Goal: Information Seeking & Learning: Learn about a topic

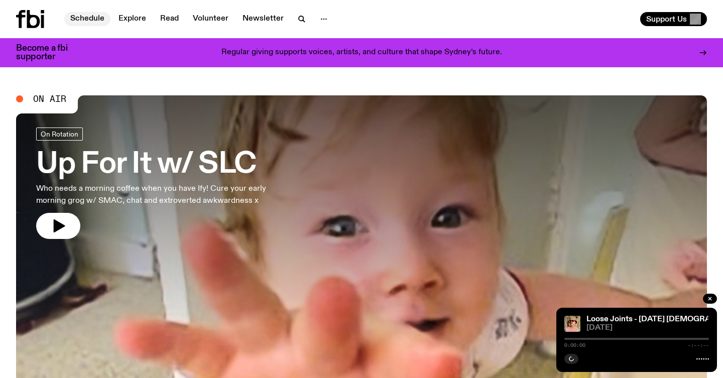
click at [94, 16] on link "Schedule" at bounding box center [87, 19] width 46 height 14
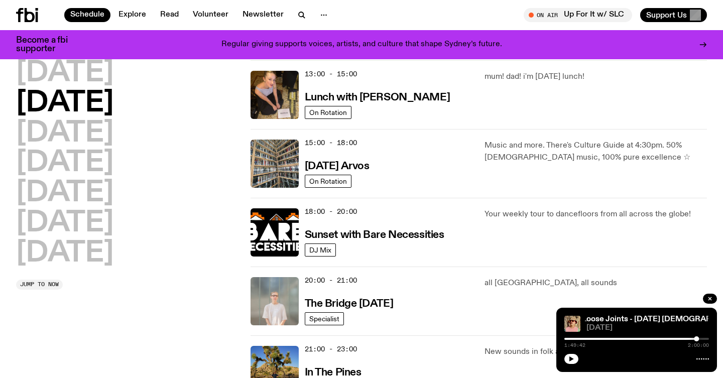
scroll to position [303, 0]
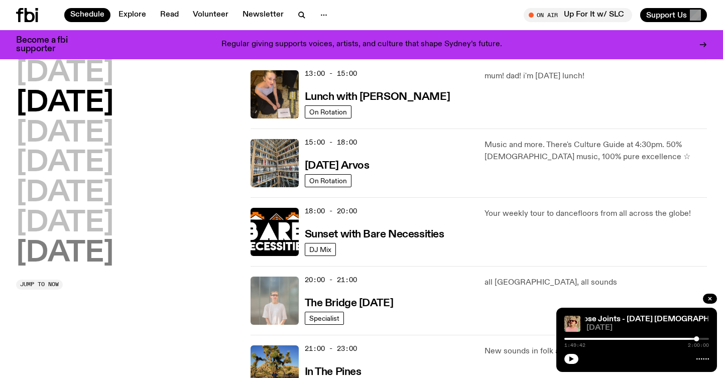
click at [100, 248] on h2 "[DATE]" at bounding box center [64, 253] width 97 height 28
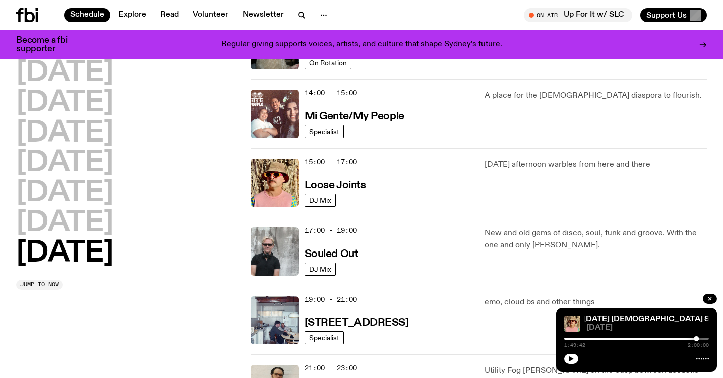
scroll to position [491, 0]
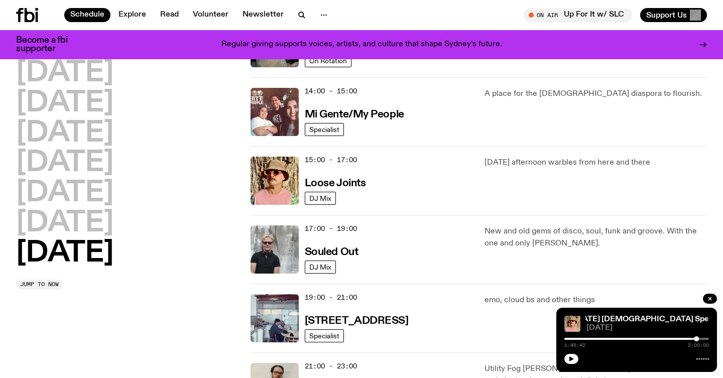
click at [345, 170] on div "15:00 - 17:00 Loose Joints" at bounding box center [389, 181] width 168 height 48
click at [345, 186] on h3 "Loose Joints" at bounding box center [335, 183] width 61 height 11
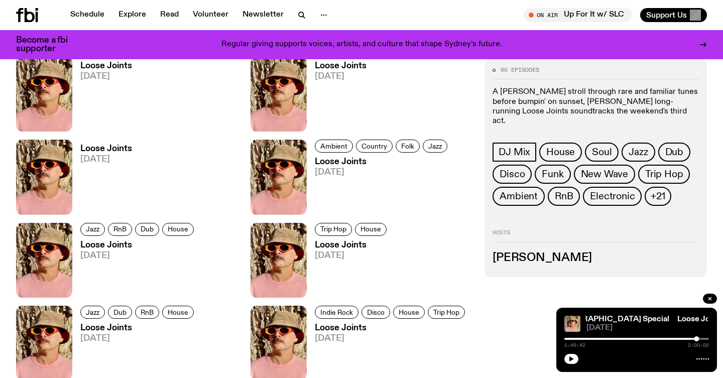
scroll to position [539, 0]
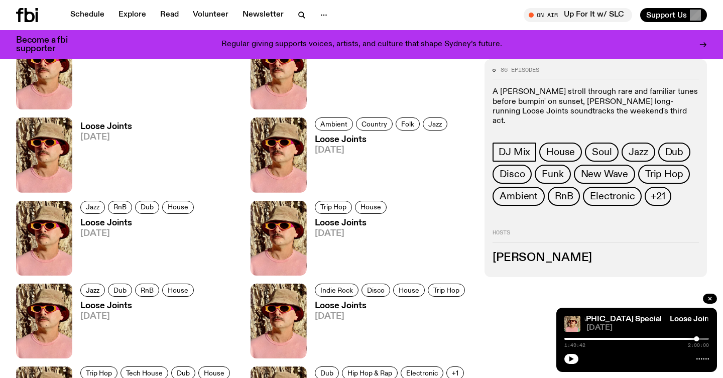
click at [519, 253] on h3 "[PERSON_NAME]" at bounding box center [595, 258] width 206 height 11
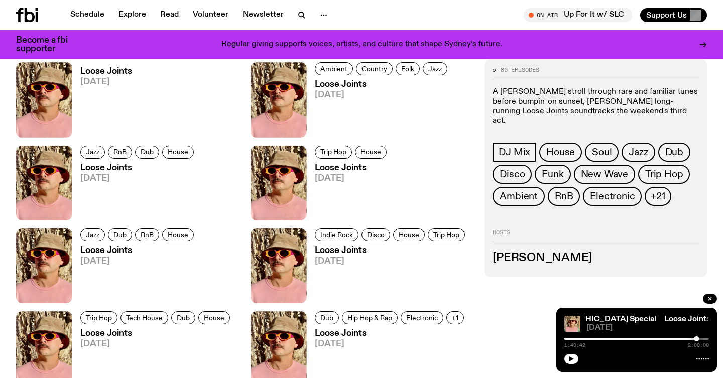
scroll to position [799, 0]
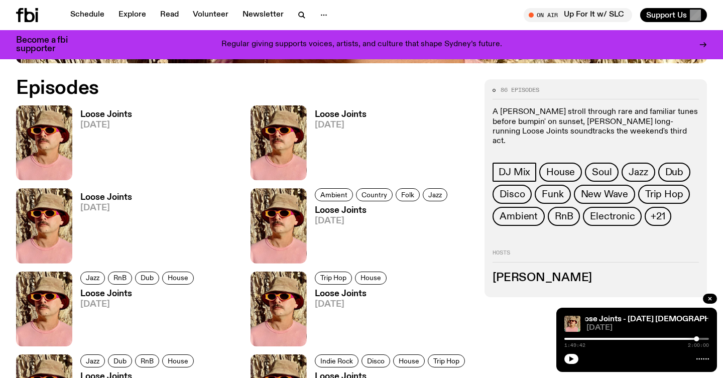
scroll to position [467, 0]
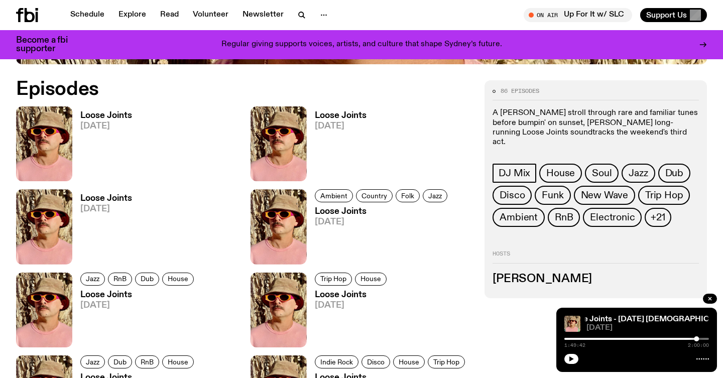
click at [119, 114] on h3 "Loose Joints" at bounding box center [106, 115] width 52 height 9
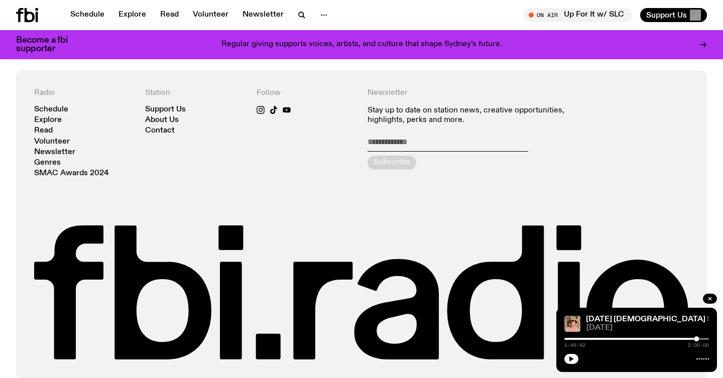
scroll to position [579, 0]
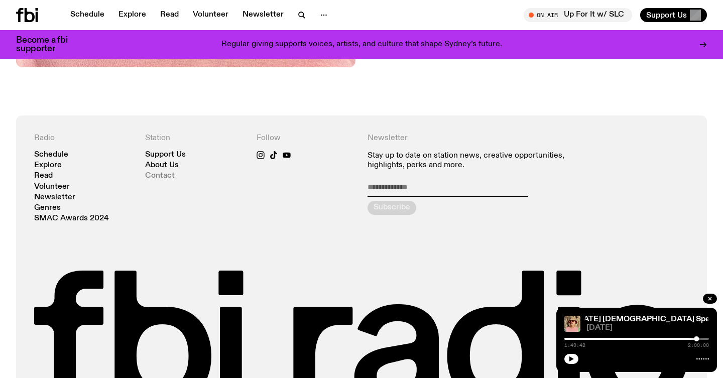
click at [162, 175] on link "Contact" at bounding box center [160, 176] width 30 height 8
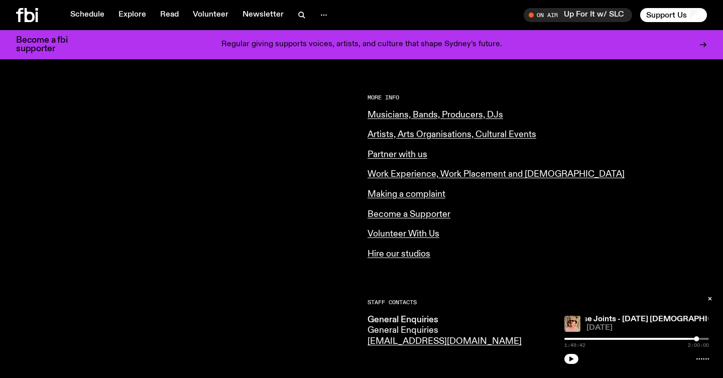
scroll to position [382, 0]
click at [477, 111] on link "Musicians, Bands, Producers, DJs" at bounding box center [435, 114] width 136 height 9
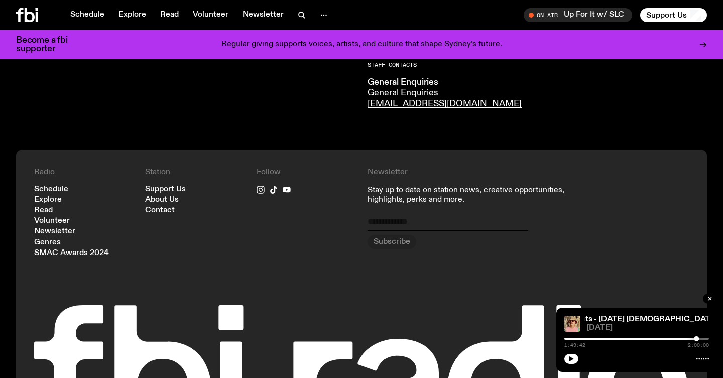
scroll to position [663, 0]
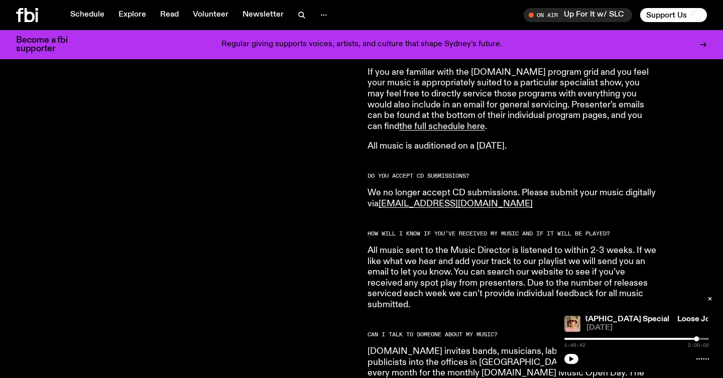
scroll to position [719, 0]
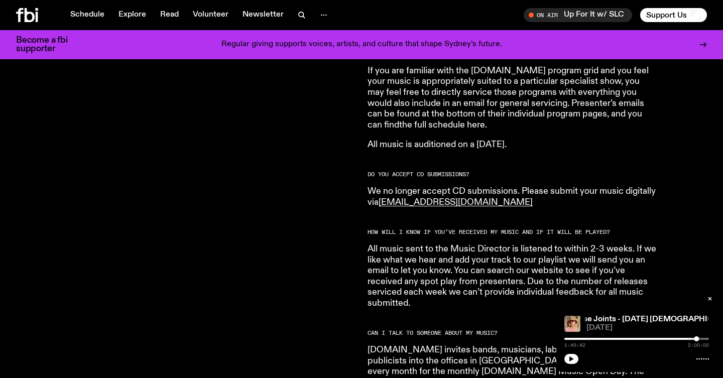
click at [485, 120] on link "the full schedule here" at bounding box center [442, 124] width 86 height 9
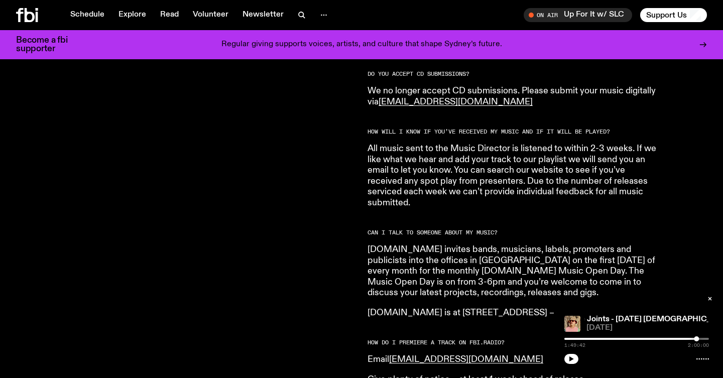
scroll to position [995, 0]
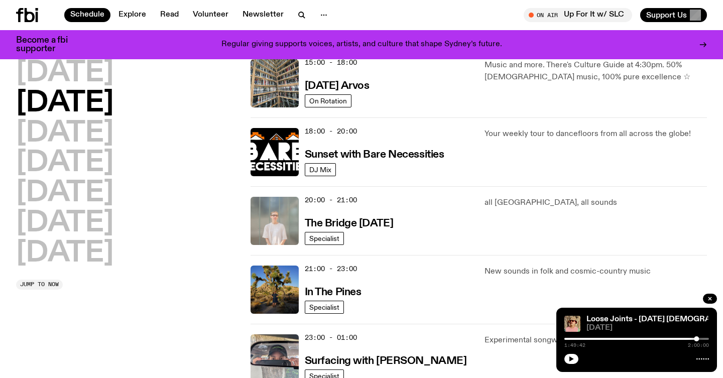
scroll to position [419, 0]
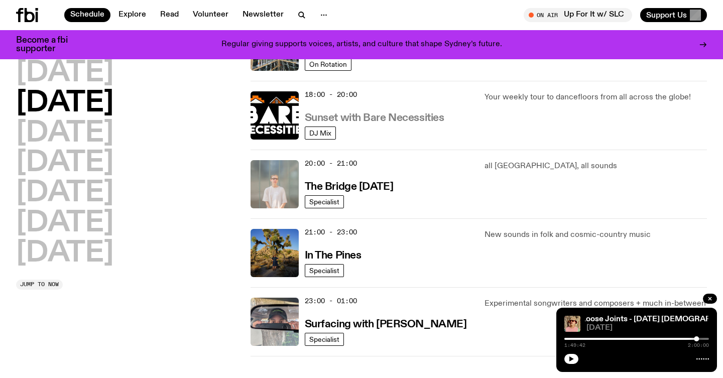
click at [417, 116] on h3 "Sunset with Bare Necessities" at bounding box center [375, 118] width 140 height 11
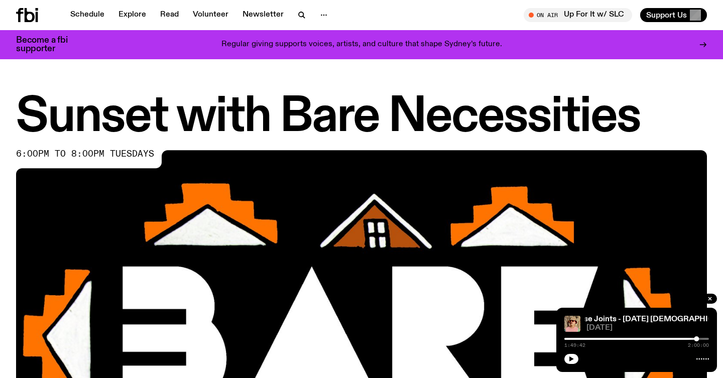
scroll to position [491, 0]
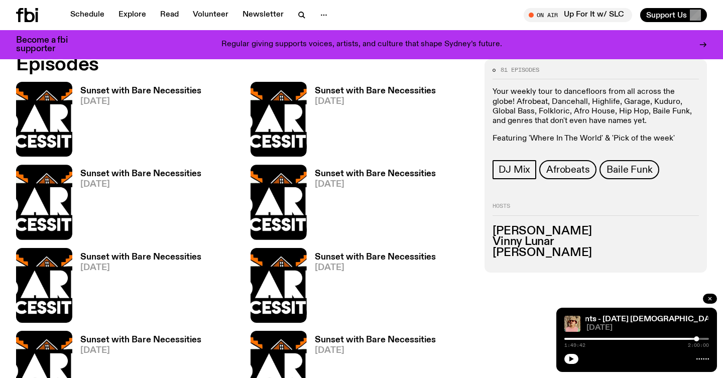
click at [708, 297] on icon "button" at bounding box center [710, 299] width 6 height 6
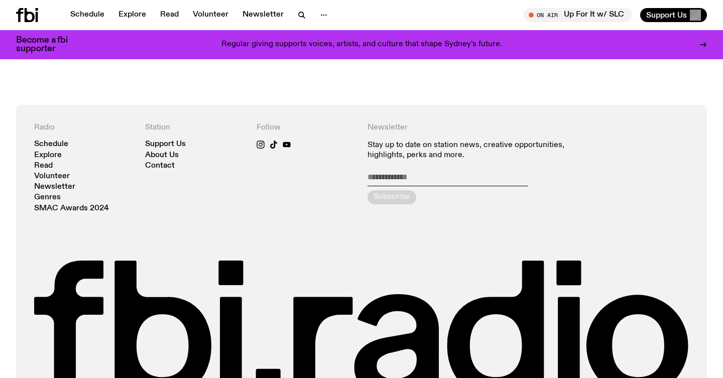
scroll to position [1710, 0]
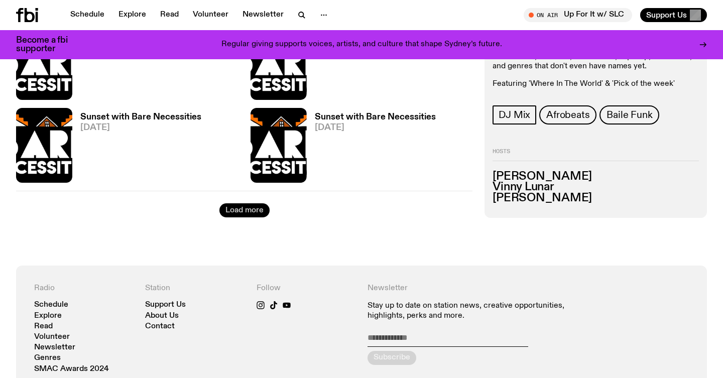
click at [258, 209] on button "Load more" at bounding box center [244, 210] width 50 height 14
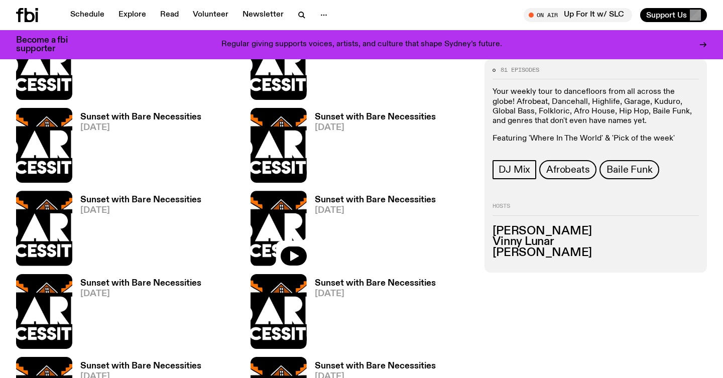
click at [520, 236] on h3 "Vinny Lunar" at bounding box center [595, 241] width 206 height 11
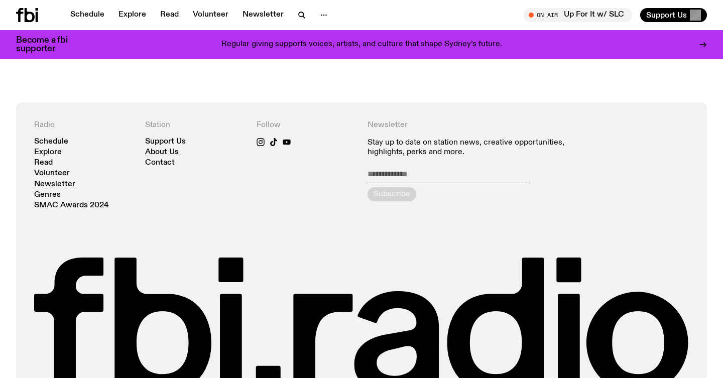
scroll to position [3125, 0]
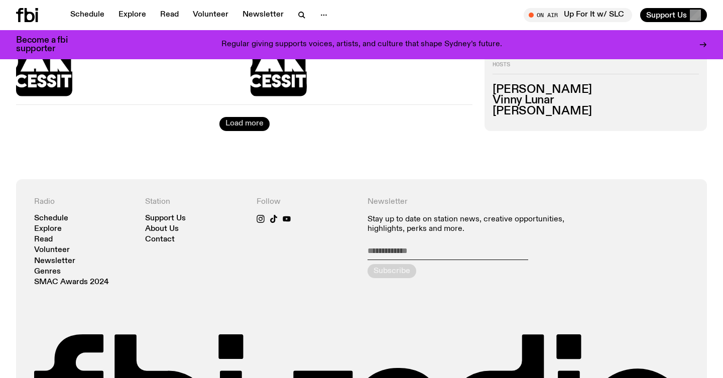
click at [258, 128] on button "Load more" at bounding box center [244, 124] width 50 height 14
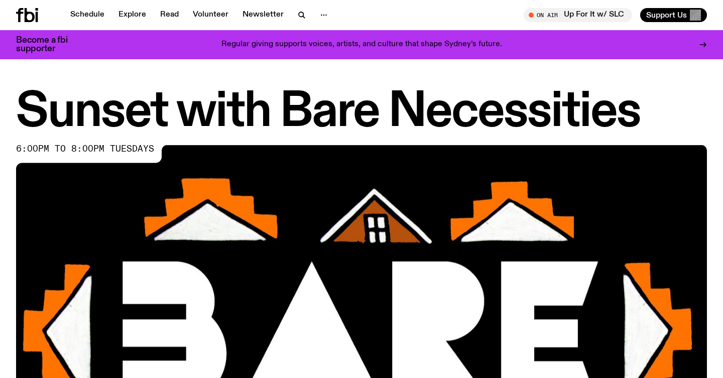
scroll to position [285, 0]
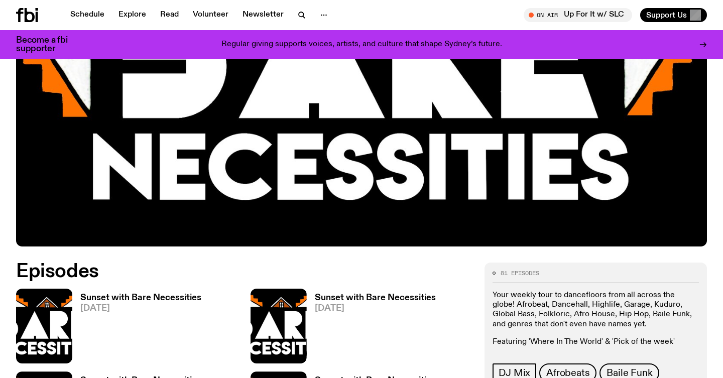
click at [153, 298] on h3 "Sunset with Bare Necessities" at bounding box center [140, 298] width 121 height 9
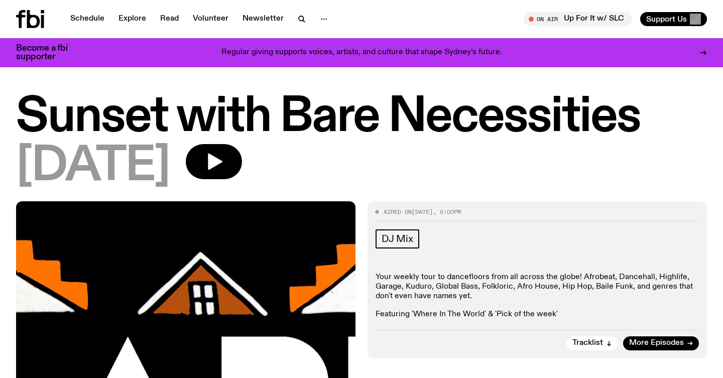
scroll to position [3, 0]
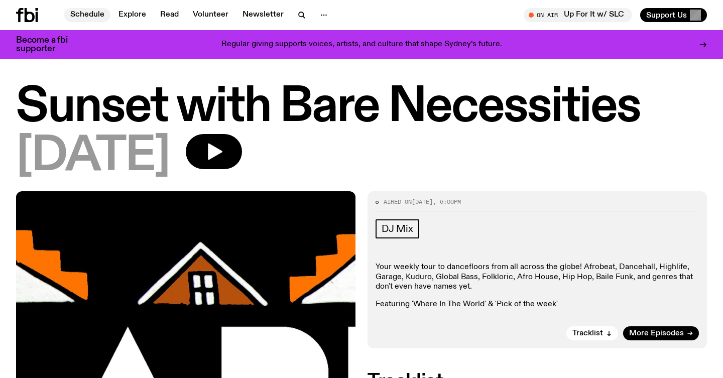
click at [94, 17] on link "Schedule" at bounding box center [87, 15] width 46 height 14
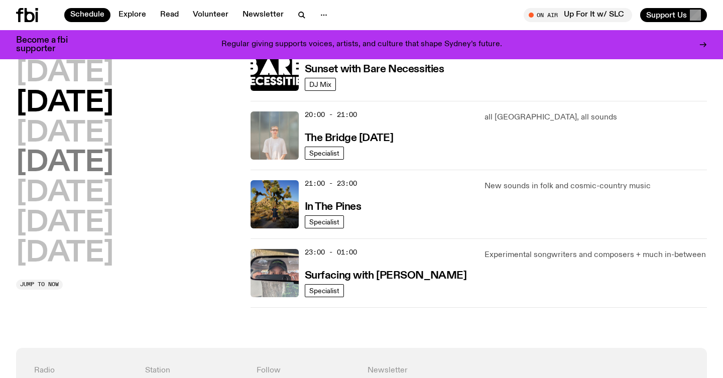
click at [93, 149] on h2 "[DATE]" at bounding box center [64, 163] width 97 height 28
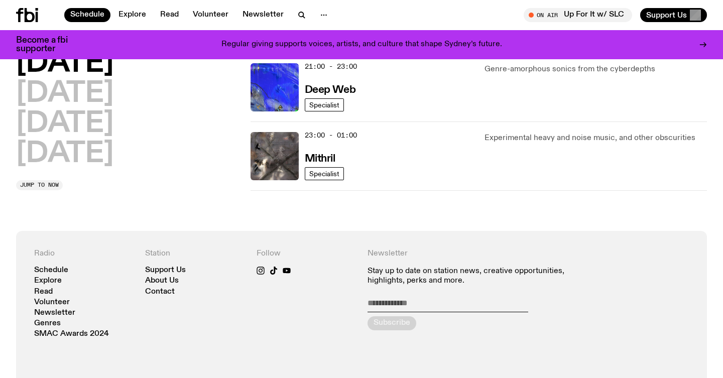
scroll to position [596, 0]
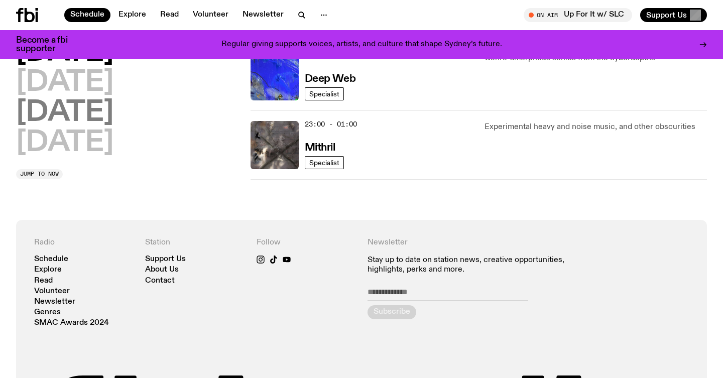
click at [97, 99] on h2 "[DATE]" at bounding box center [64, 113] width 97 height 28
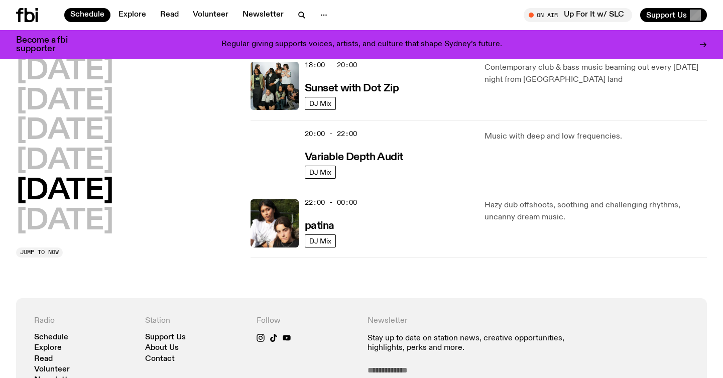
scroll to position [656, 0]
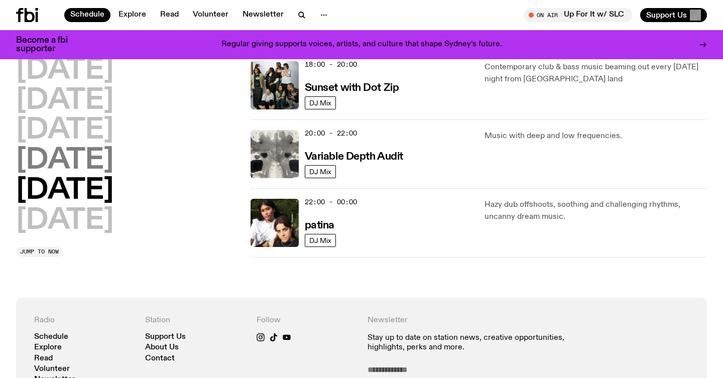
click at [75, 161] on h2 "[DATE]" at bounding box center [64, 161] width 97 height 28
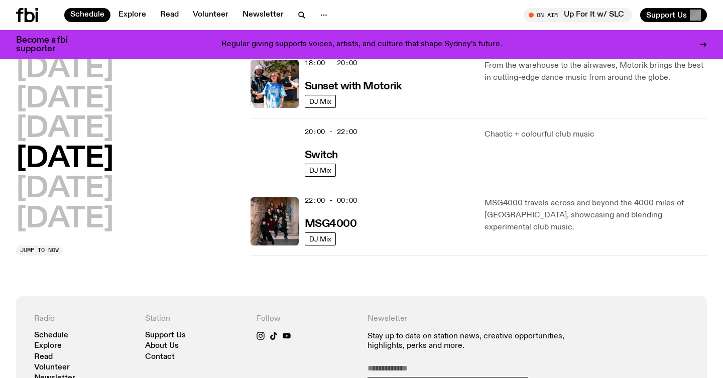
scroll to position [348, 0]
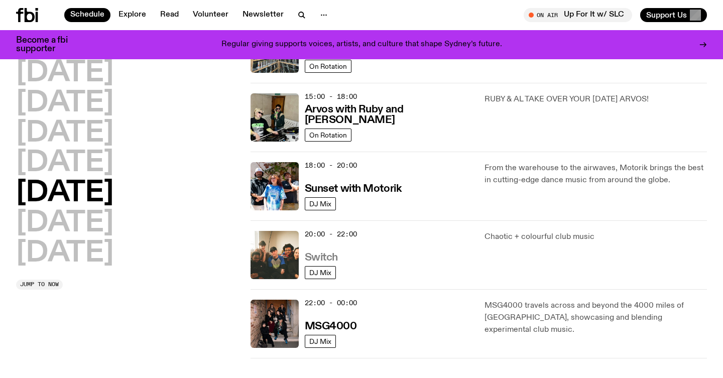
click at [324, 254] on h3 "Switch" at bounding box center [321, 258] width 33 height 11
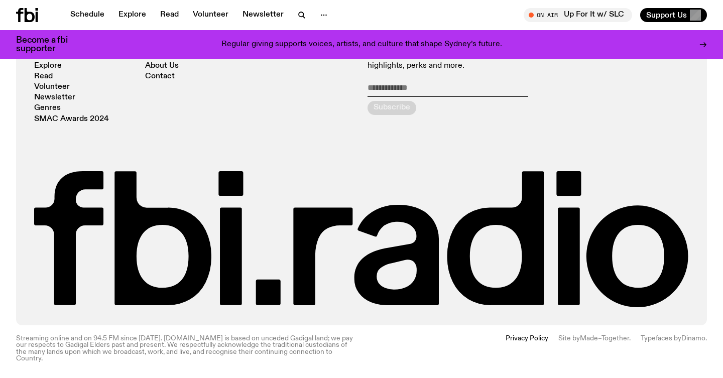
scroll to position [1952, 0]
